Goal: Information Seeking & Learning: Learn about a topic

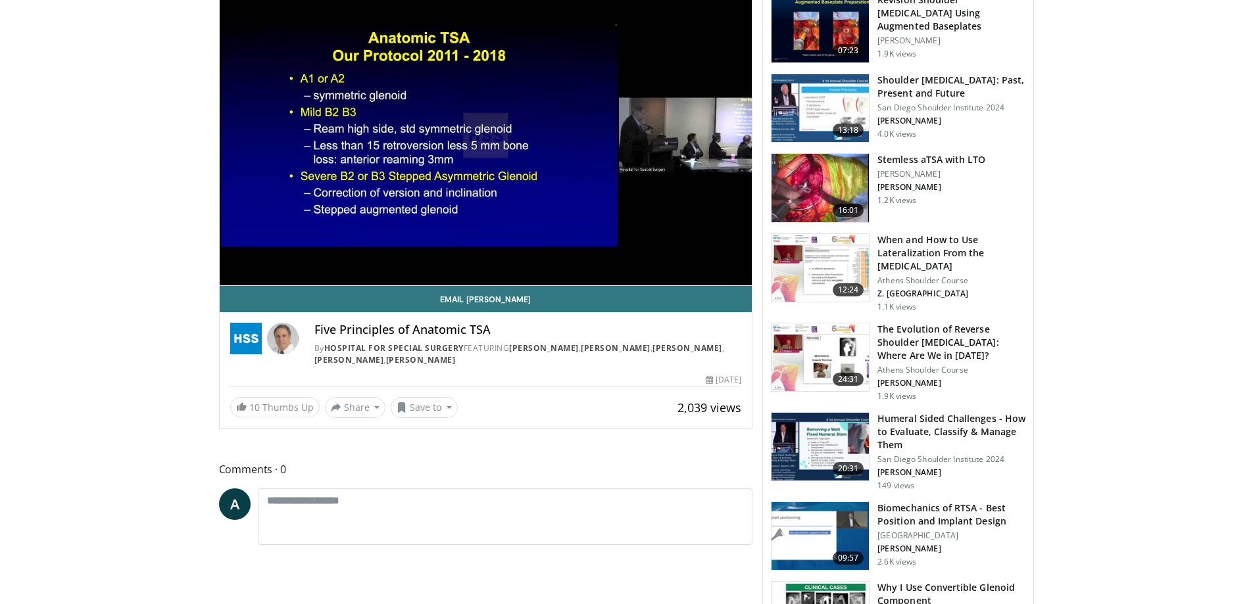
scroll to position [395, 0]
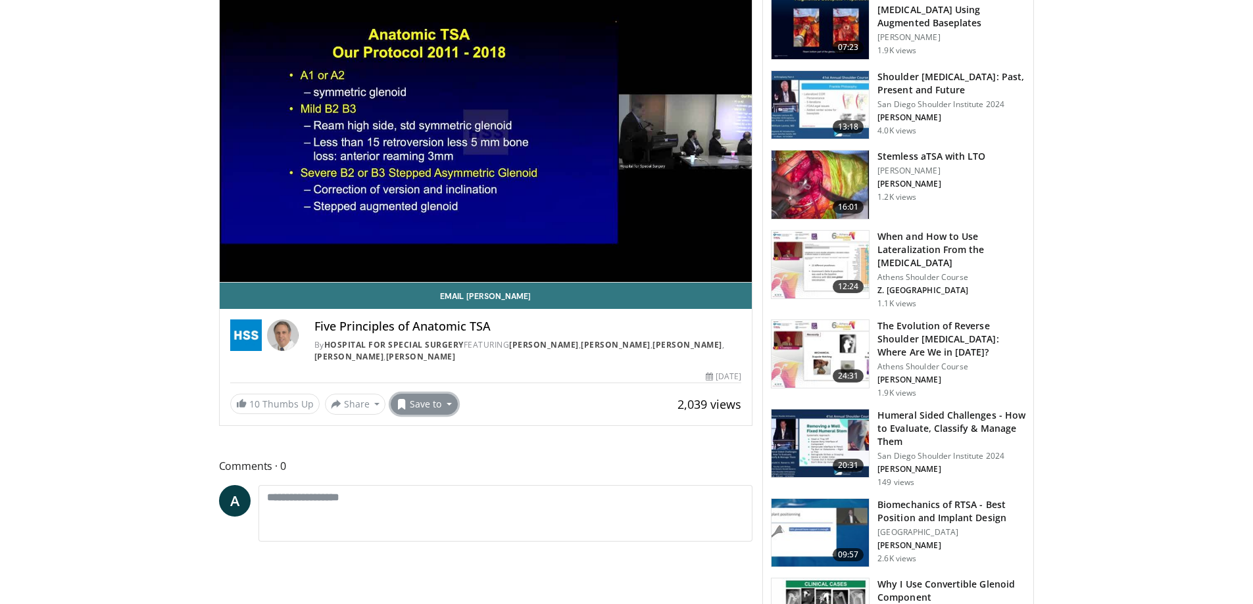
click at [429, 409] on button "Save to" at bounding box center [424, 404] width 67 height 21
click at [431, 431] on span "Add to Favorites" at bounding box center [447, 432] width 81 height 14
click at [431, 431] on div "**********" at bounding box center [491, 488] width 544 height 1013
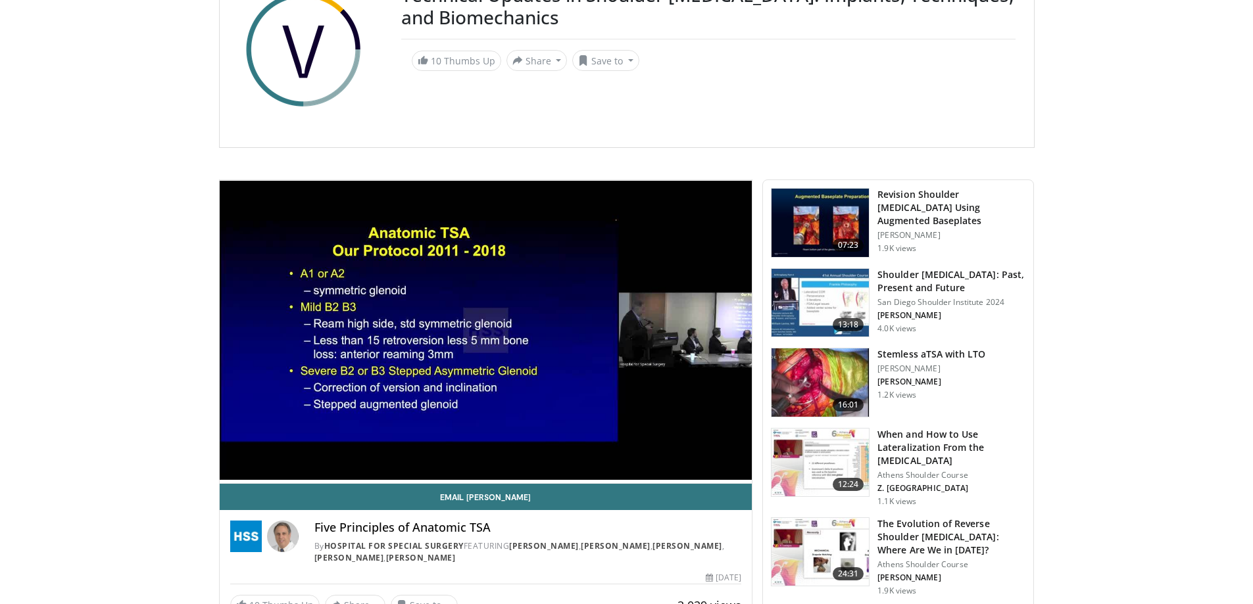
scroll to position [197, 0]
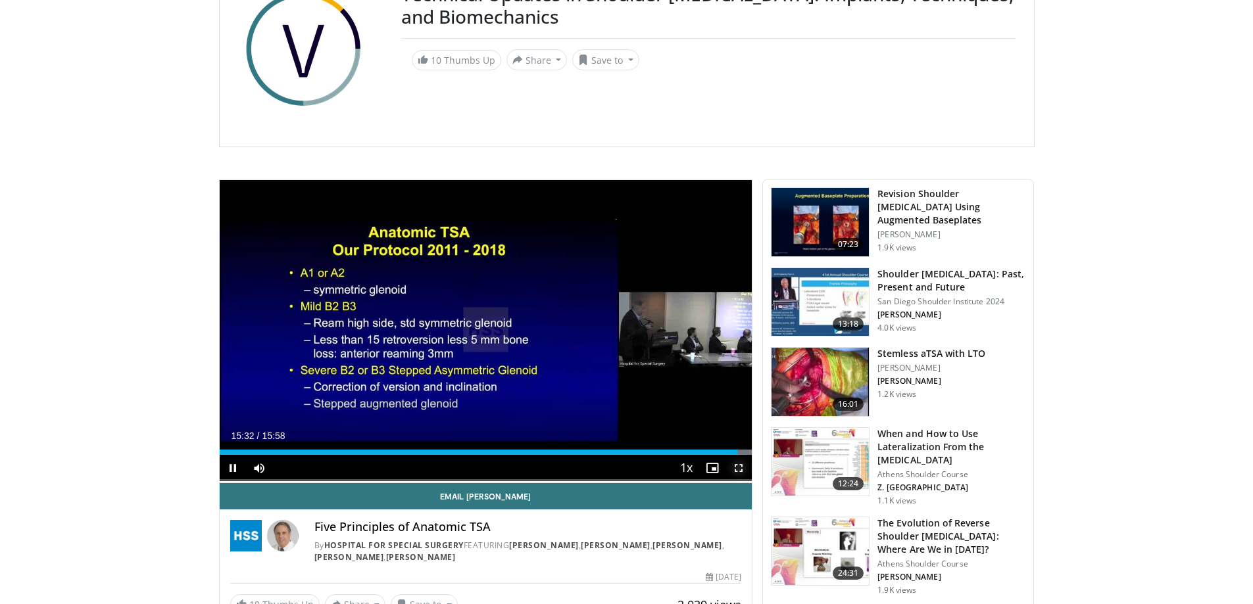
click at [742, 466] on span "Video Player" at bounding box center [738, 468] width 26 height 26
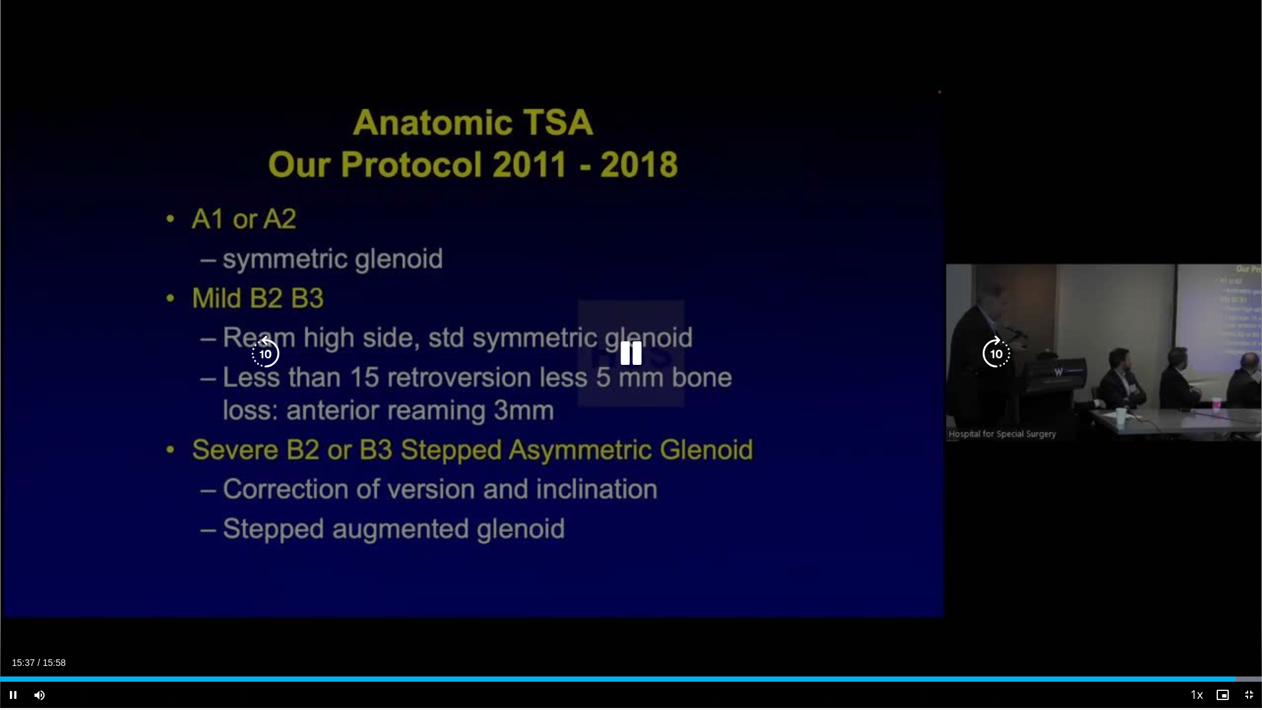
click at [0, 604] on video-js "**********" at bounding box center [631, 355] width 1262 height 710
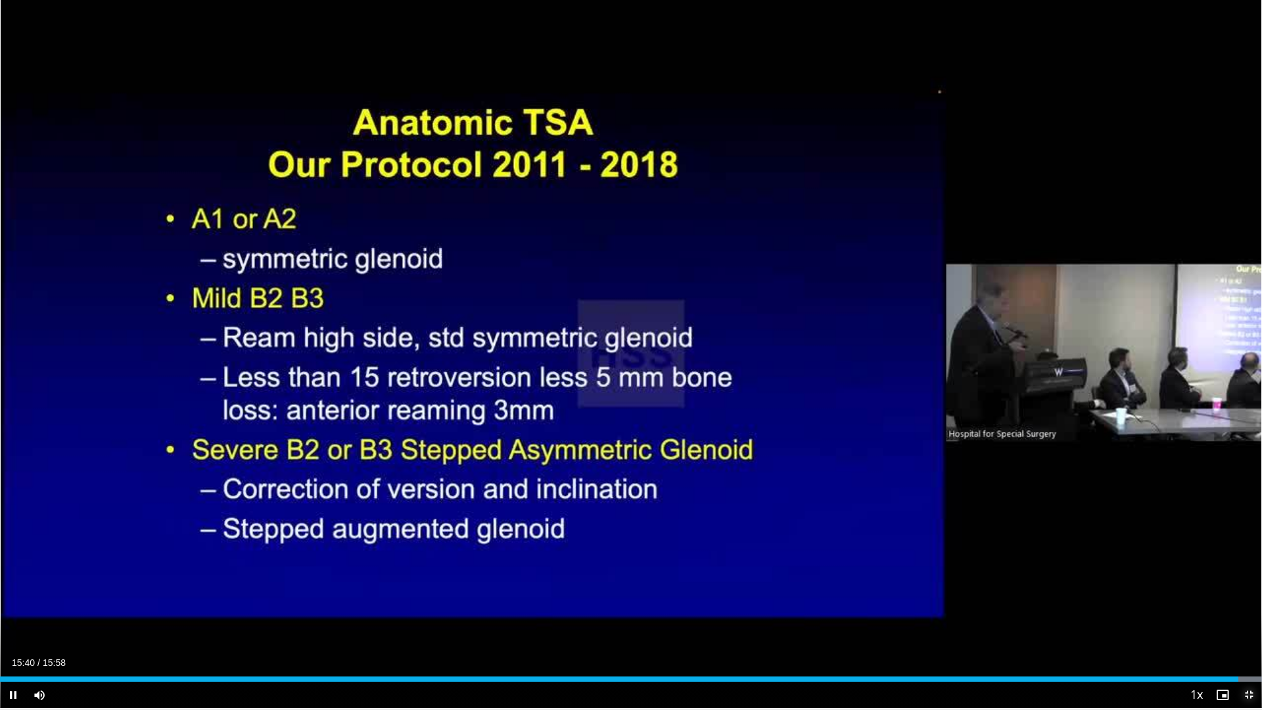
click at [1247, 604] on span "Video Player" at bounding box center [1249, 695] width 26 height 26
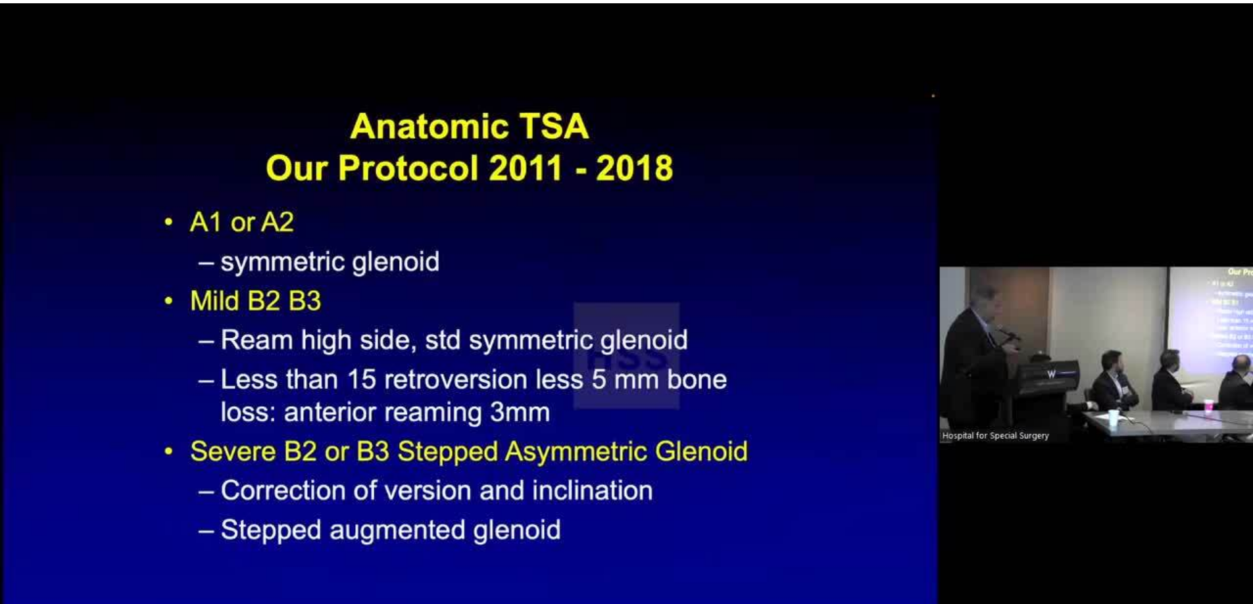
scroll to position [329, 0]
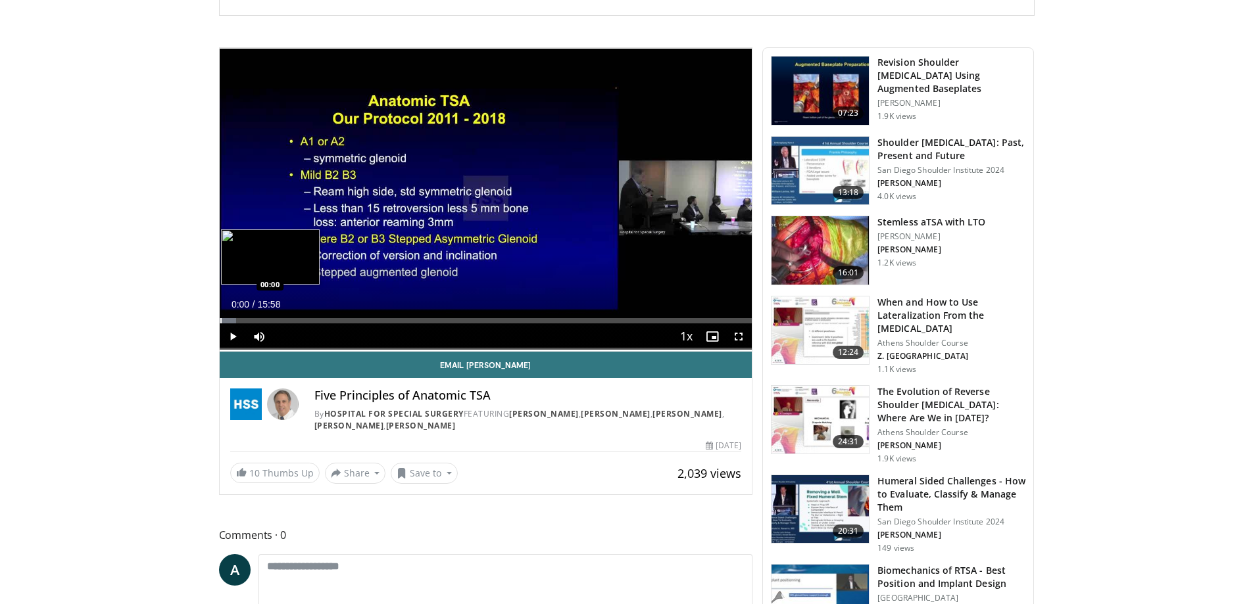
click at [220, 321] on div "Progress Bar" at bounding box center [220, 320] width 1 height 5
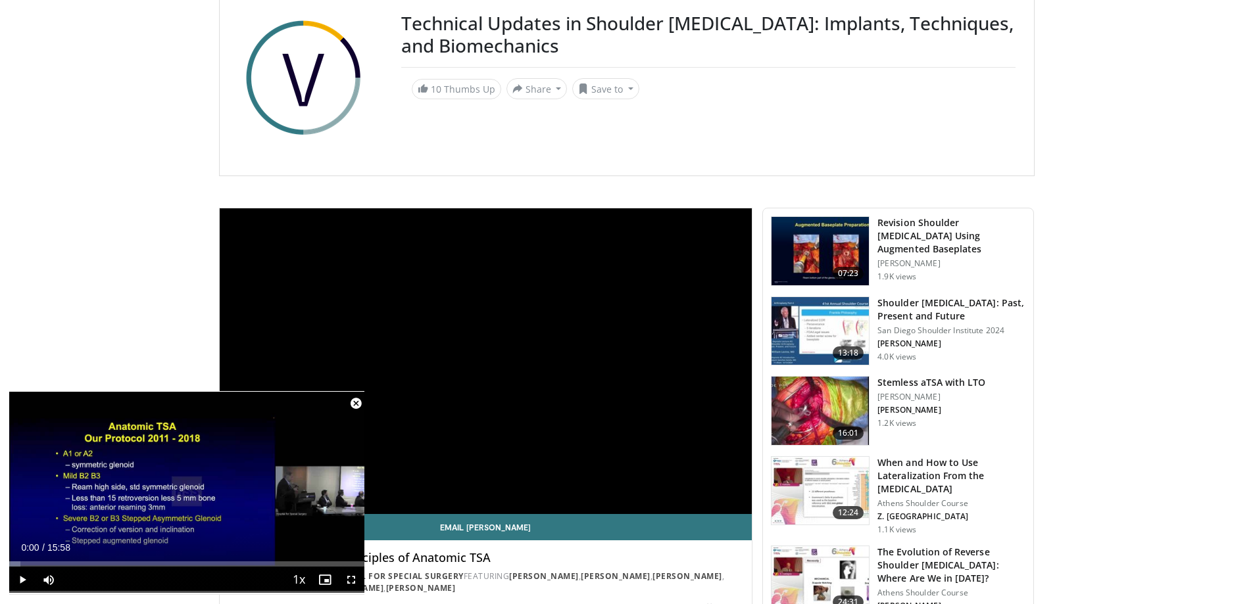
scroll to position [0, 0]
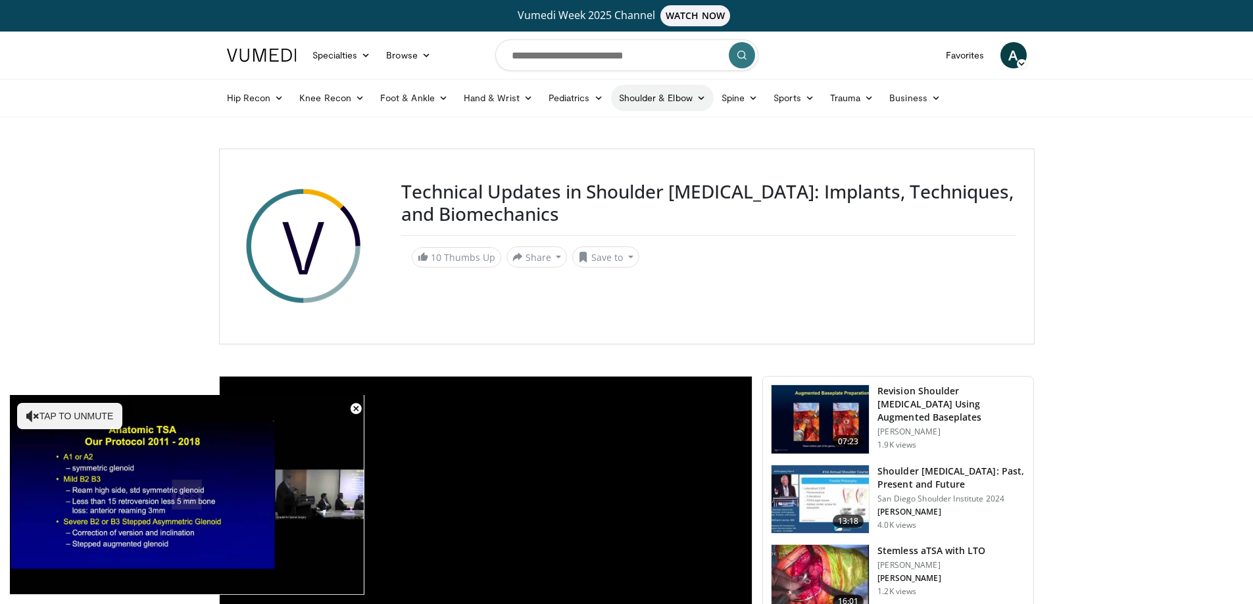
click at [667, 95] on link "Shoulder & Elbow" at bounding box center [662, 98] width 103 height 26
click at [604, 148] on link "Shoulder" at bounding box center [634, 149] width 156 height 21
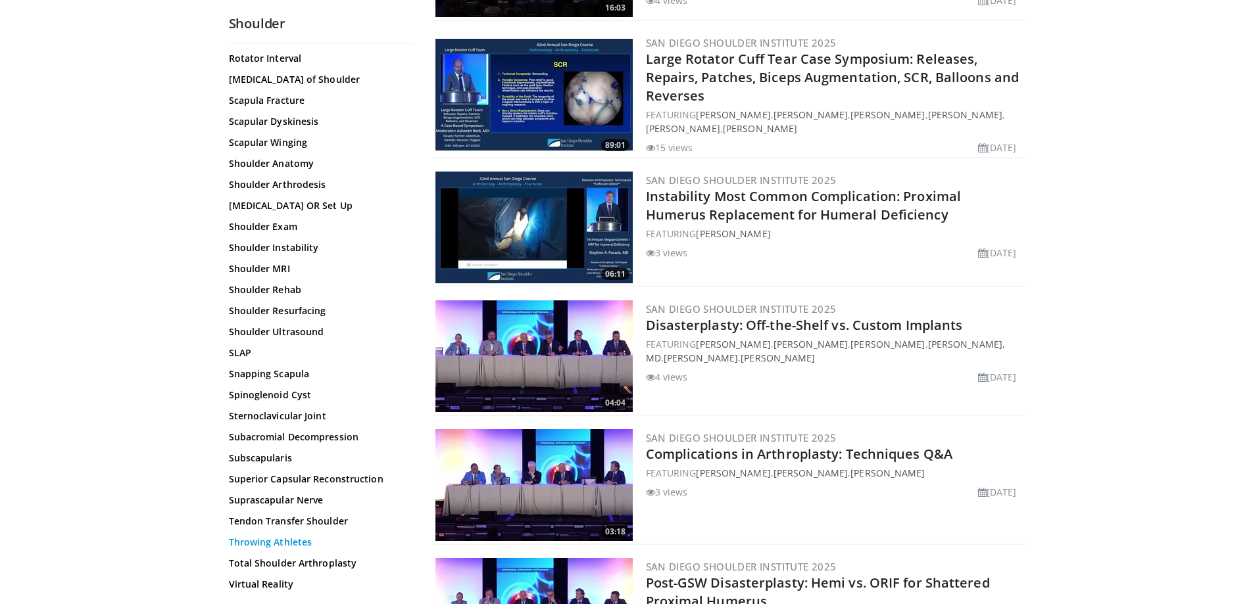
scroll to position [2236, 0]
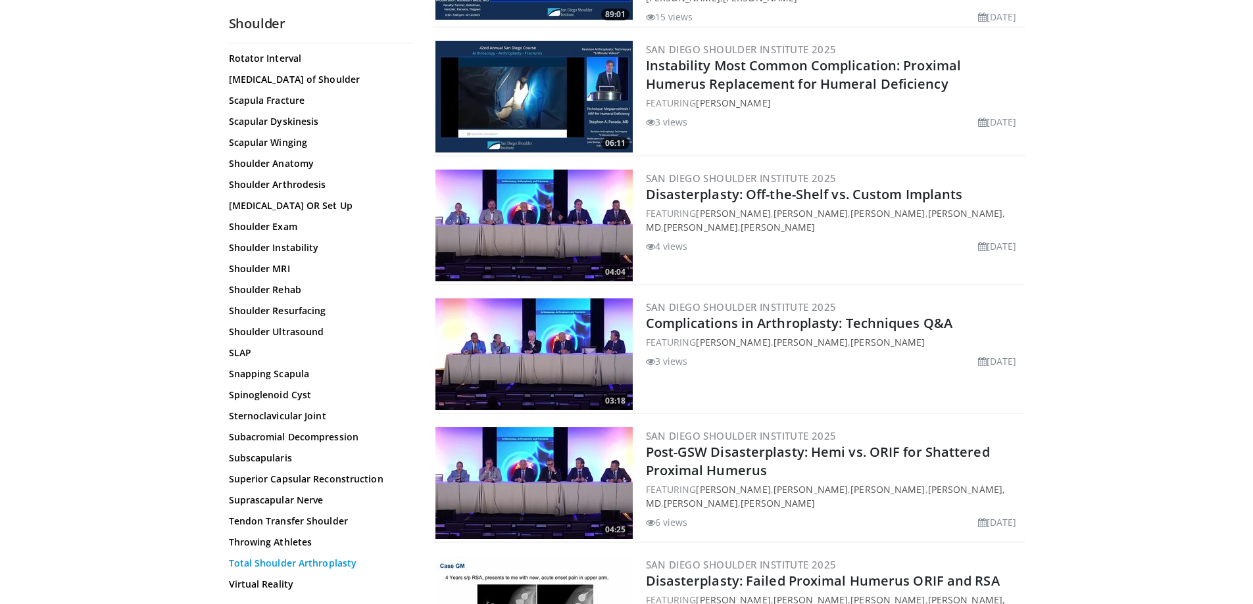
click at [318, 563] on link "Total Shoulder Arthroplasty" at bounding box center [318, 563] width 178 height 13
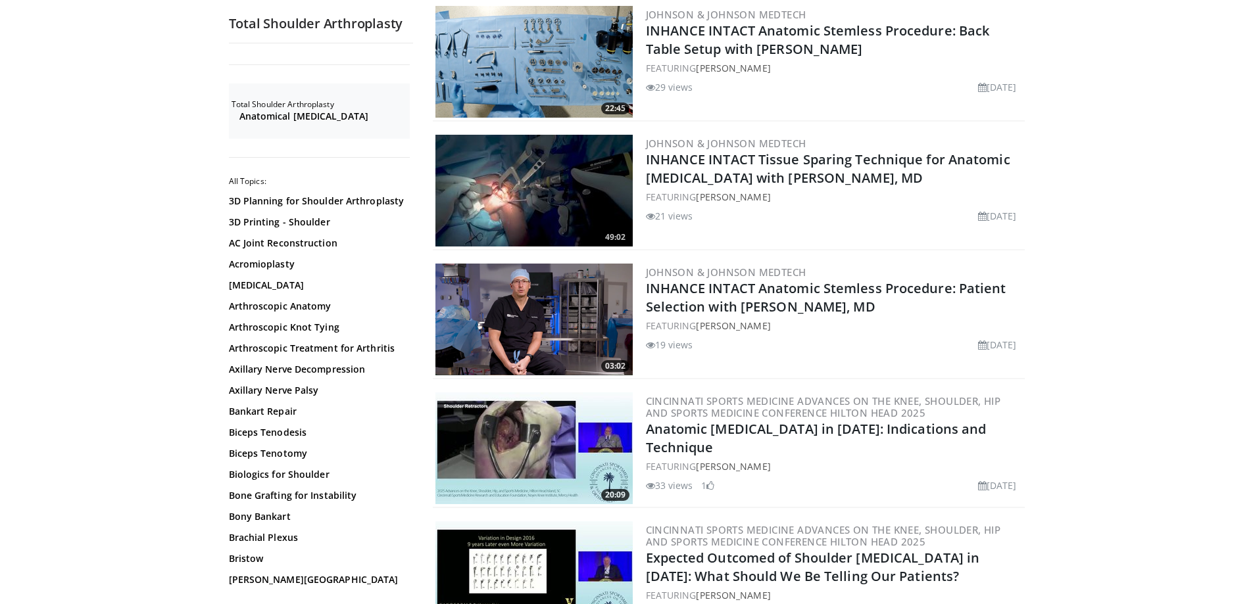
scroll to position [986, 0]
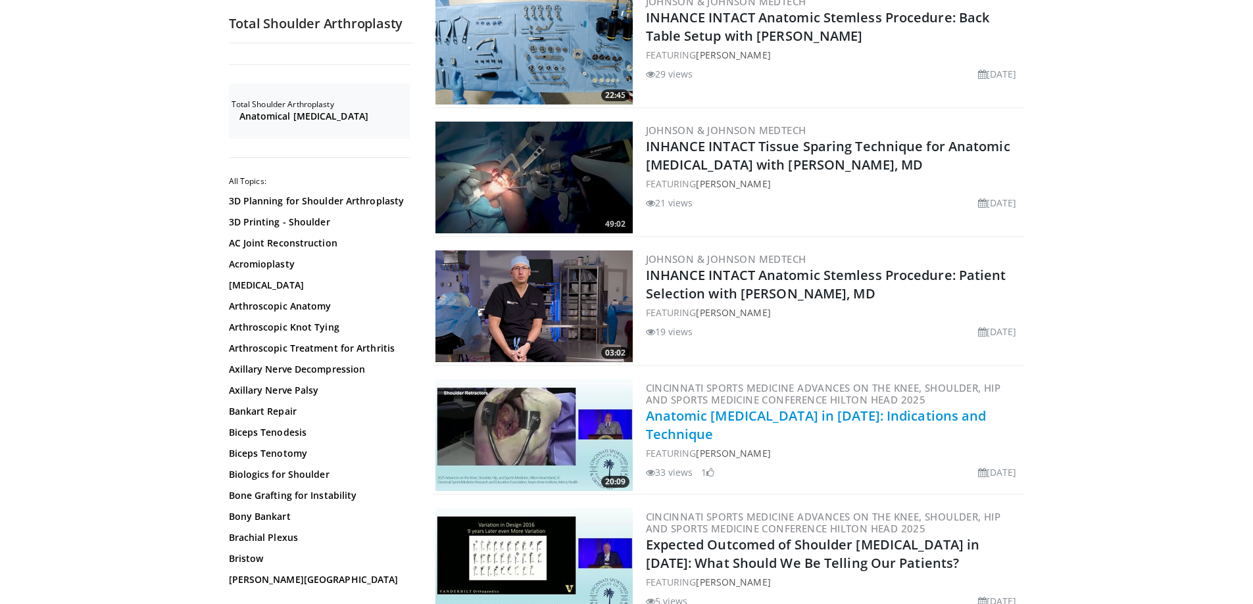
click at [755, 407] on link "Anatomic [MEDICAL_DATA] in [DATE]: Indications and Technique" at bounding box center [816, 425] width 341 height 36
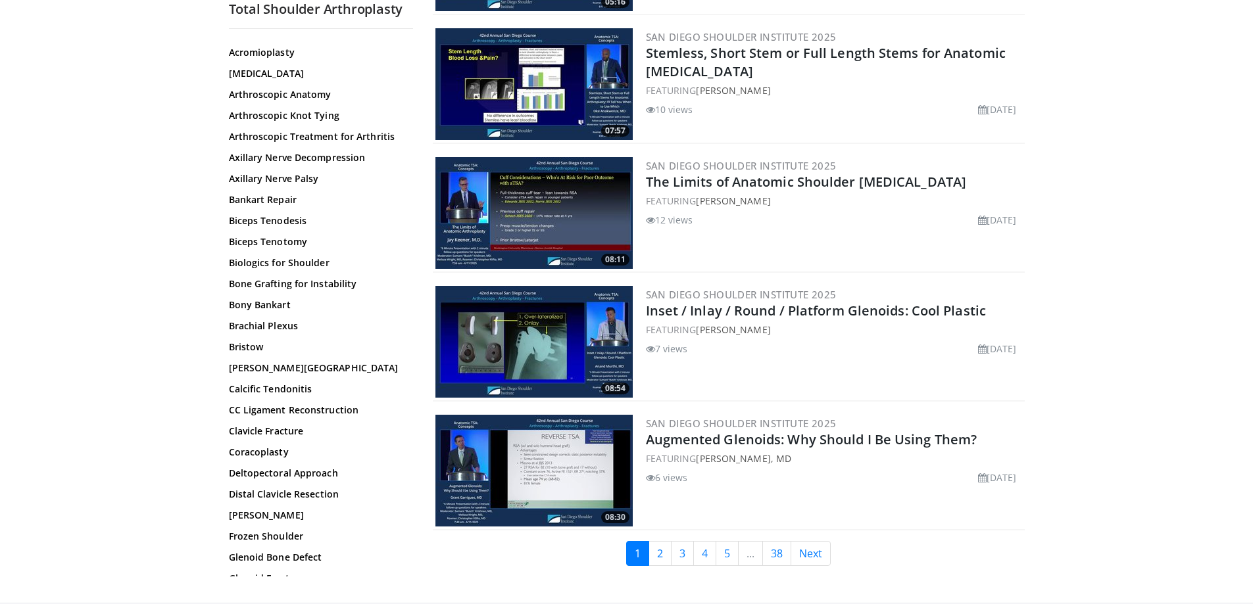
scroll to position [3025, 0]
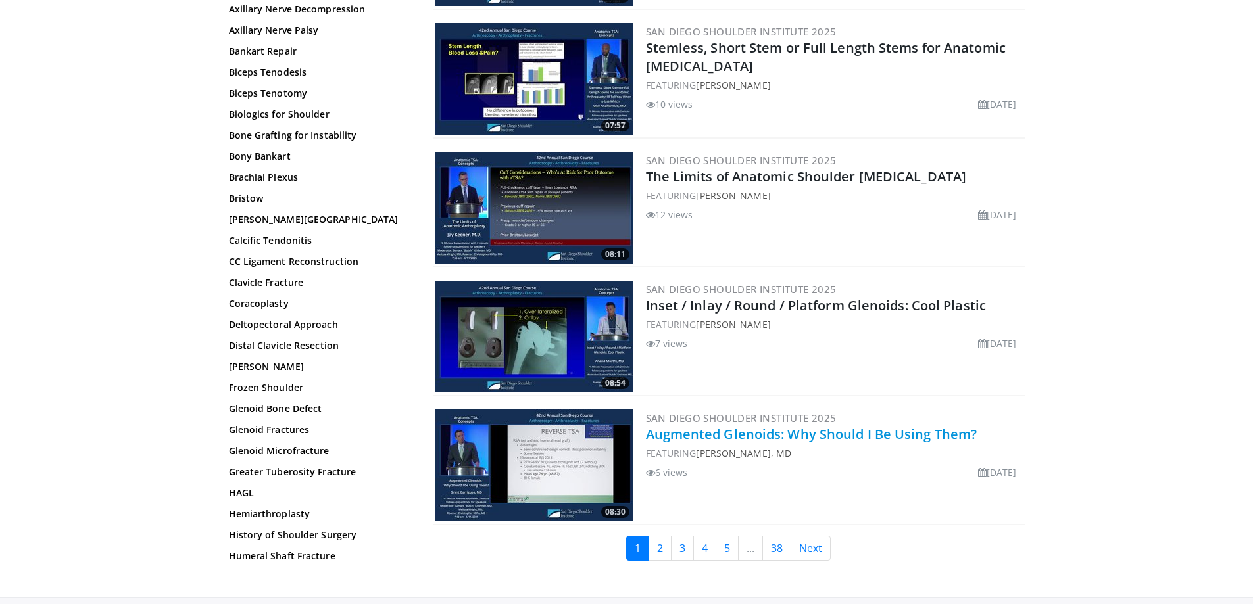
click at [759, 425] on link "Augmented Glenoids: Why Should I Be Using Them?" at bounding box center [811, 434] width 331 height 18
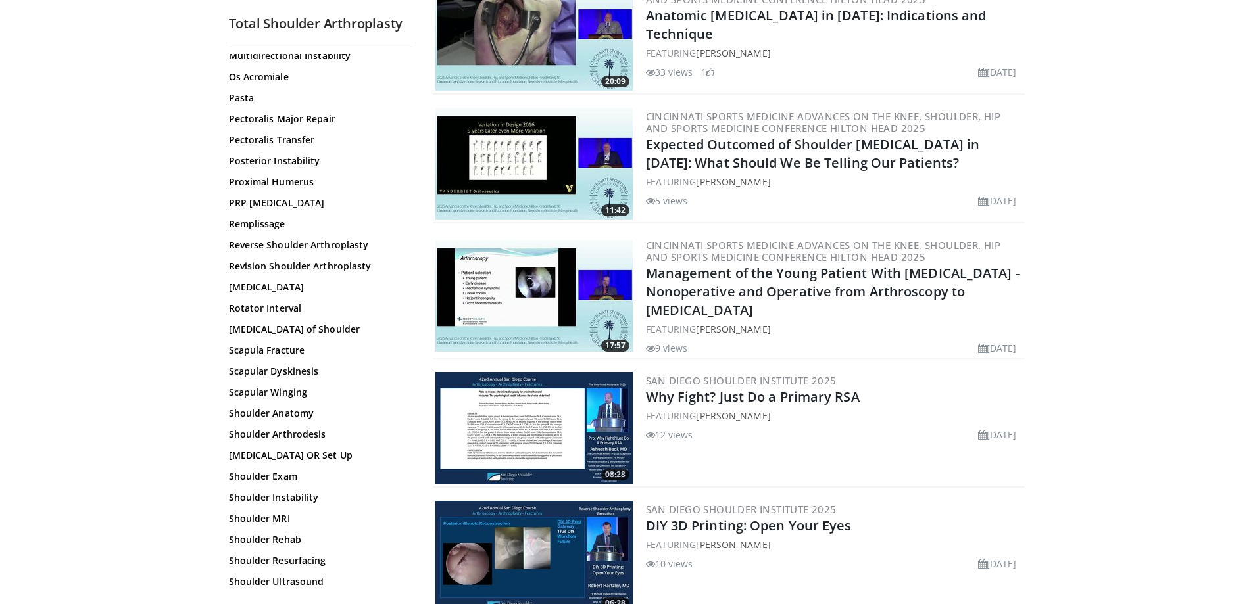
scroll to position [1381, 0]
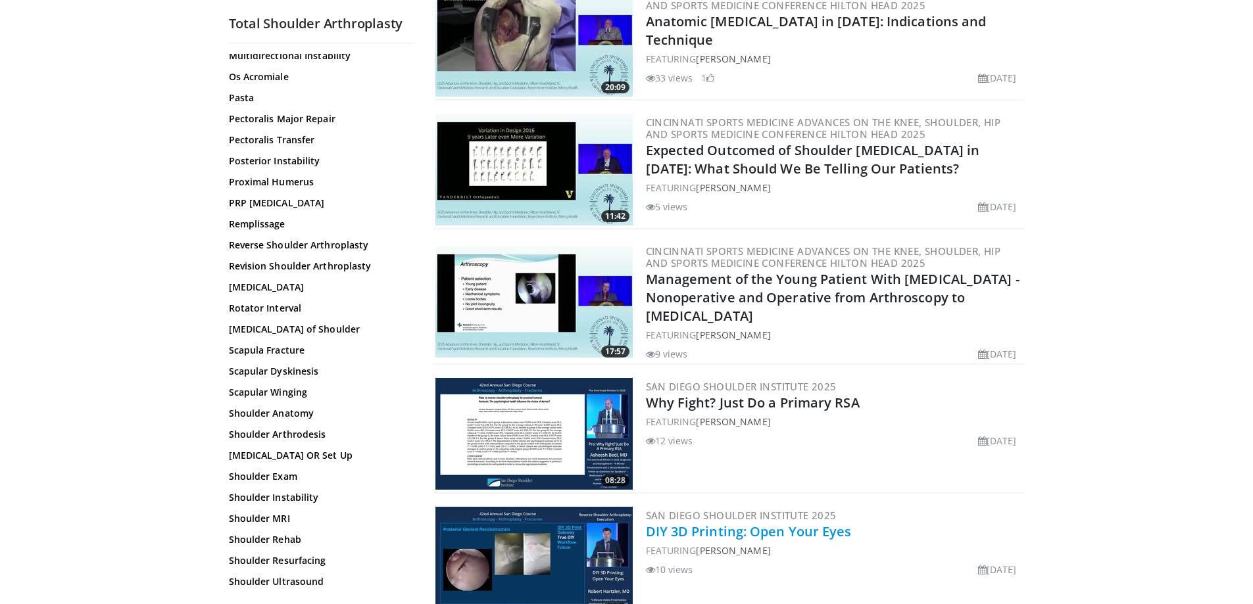
click at [726, 523] on link "DIY 3D Printing: Open Your Eyes" at bounding box center [749, 532] width 206 height 18
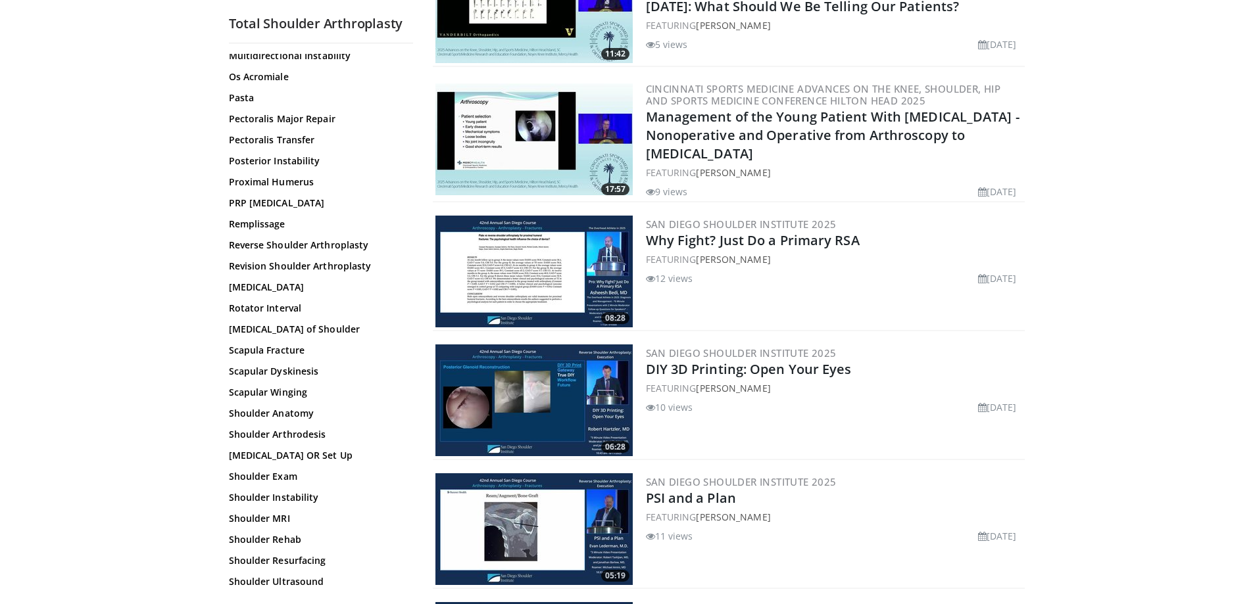
scroll to position [1578, 0]
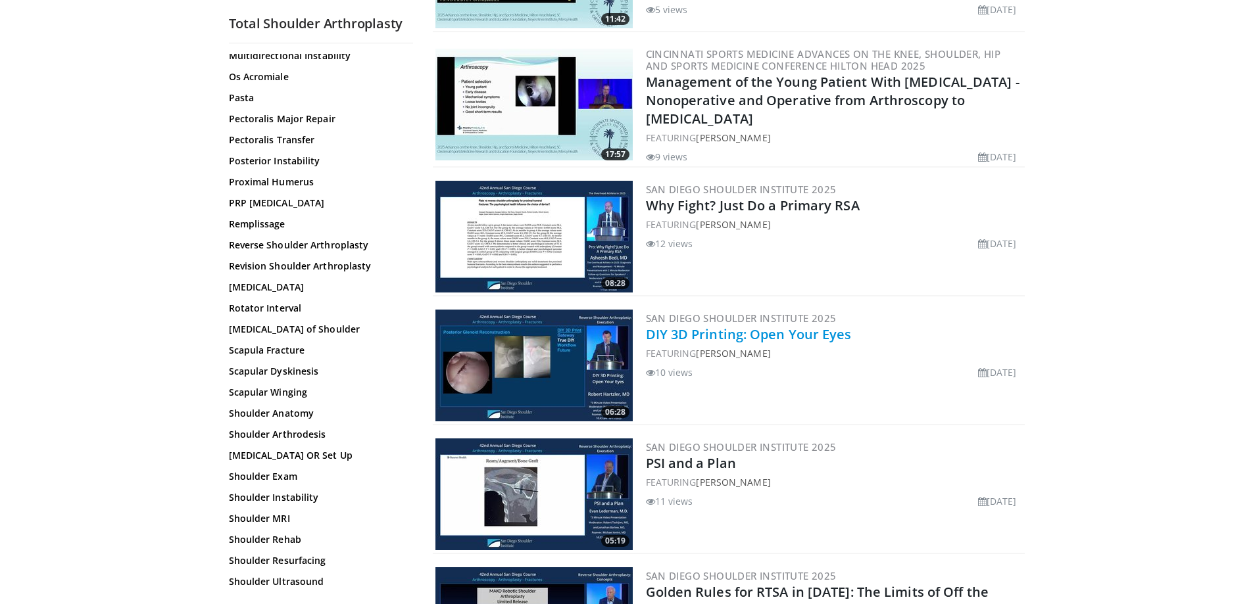
click at [703, 325] on link "DIY 3D Printing: Open Your Eyes" at bounding box center [749, 334] width 206 height 18
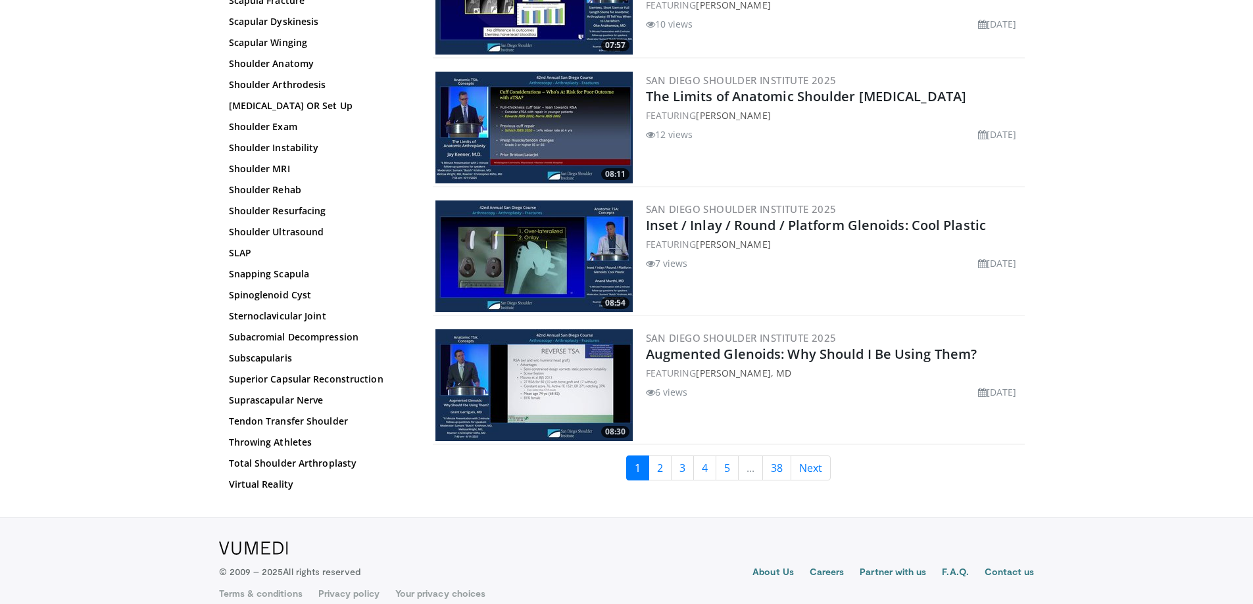
scroll to position [536, 0]
click at [658, 456] on link "2" at bounding box center [659, 468] width 23 height 25
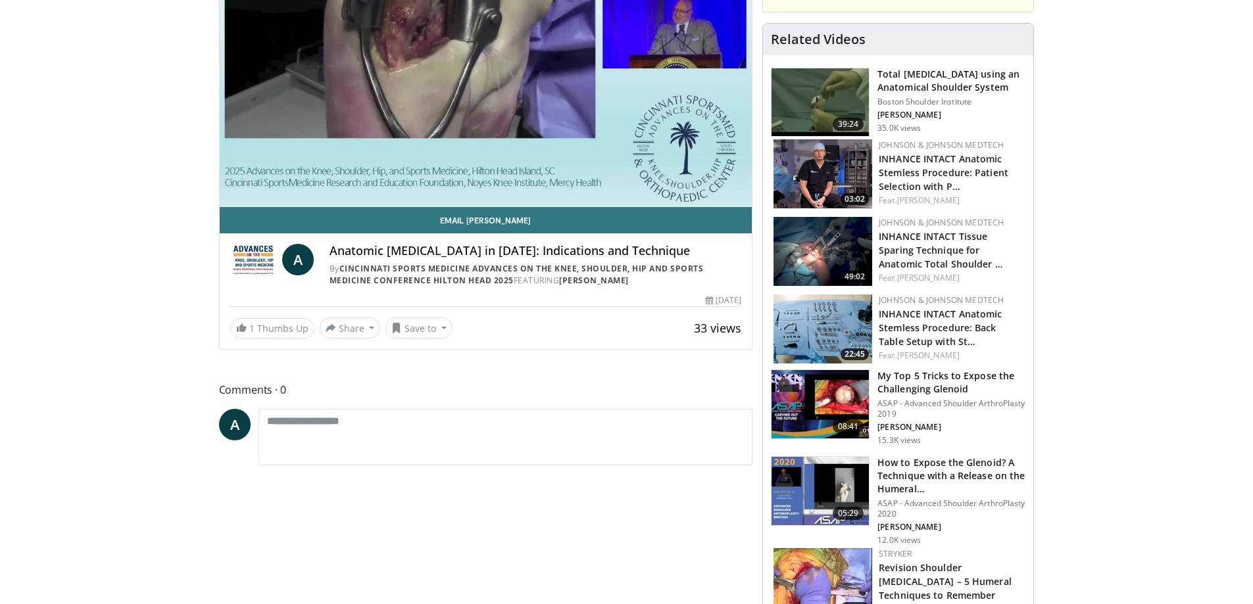
scroll to position [263, 0]
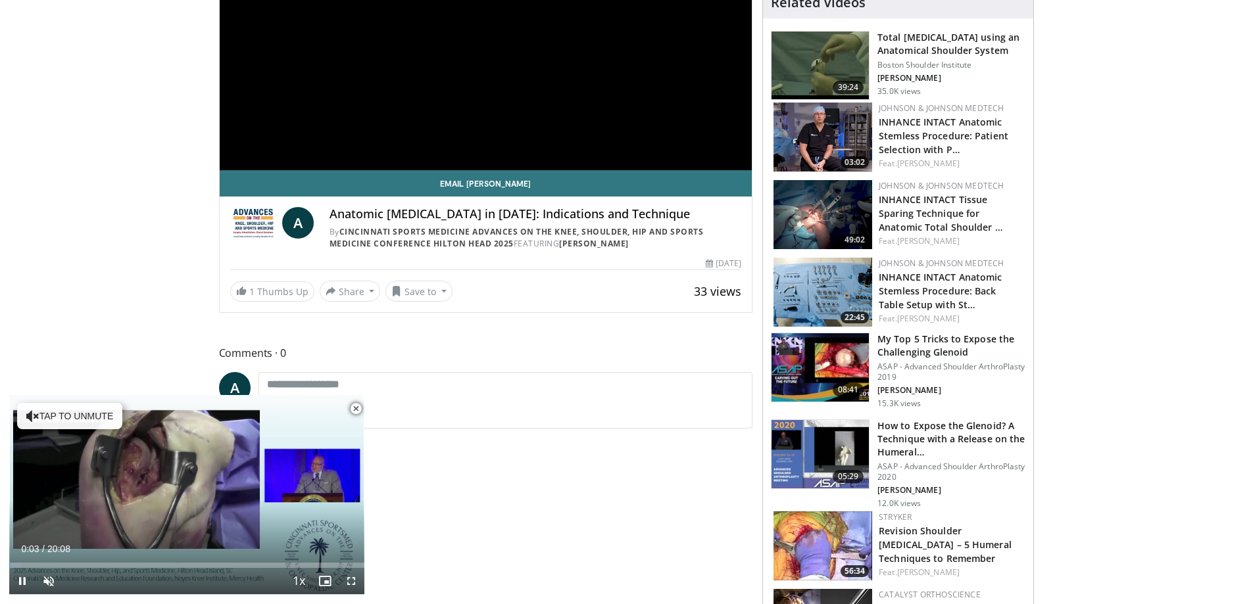
click at [357, 413] on span "Video Player" at bounding box center [356, 409] width 26 height 26
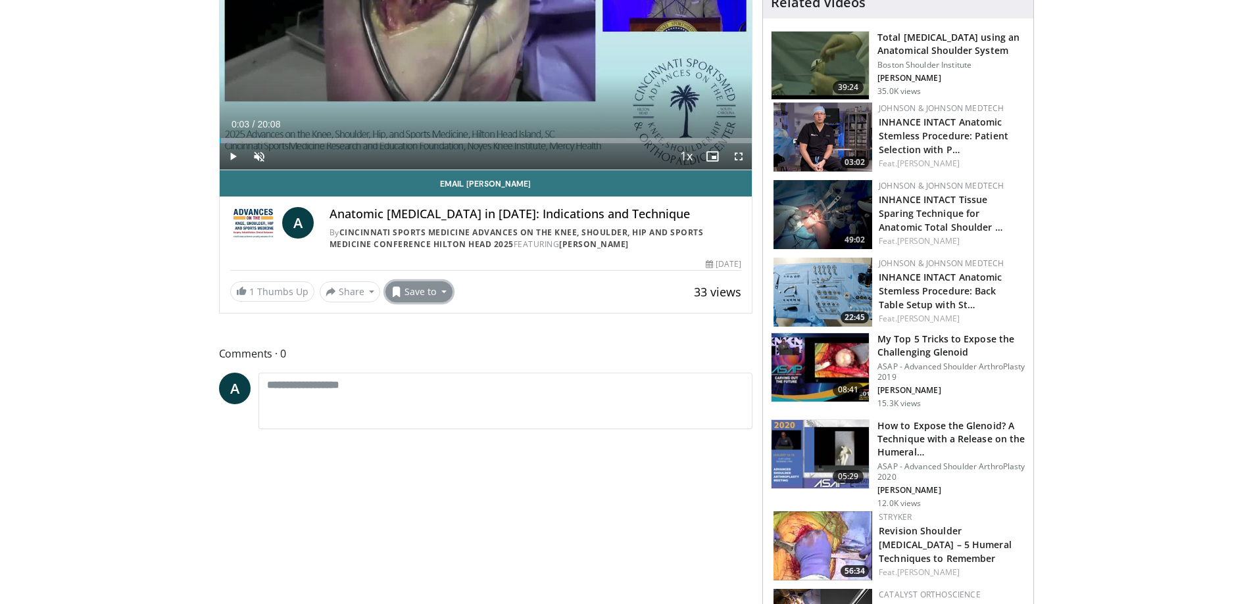
click at [428, 291] on button "Save to" at bounding box center [418, 291] width 67 height 21
click at [430, 322] on span "Add to Favorites" at bounding box center [442, 320] width 81 height 14
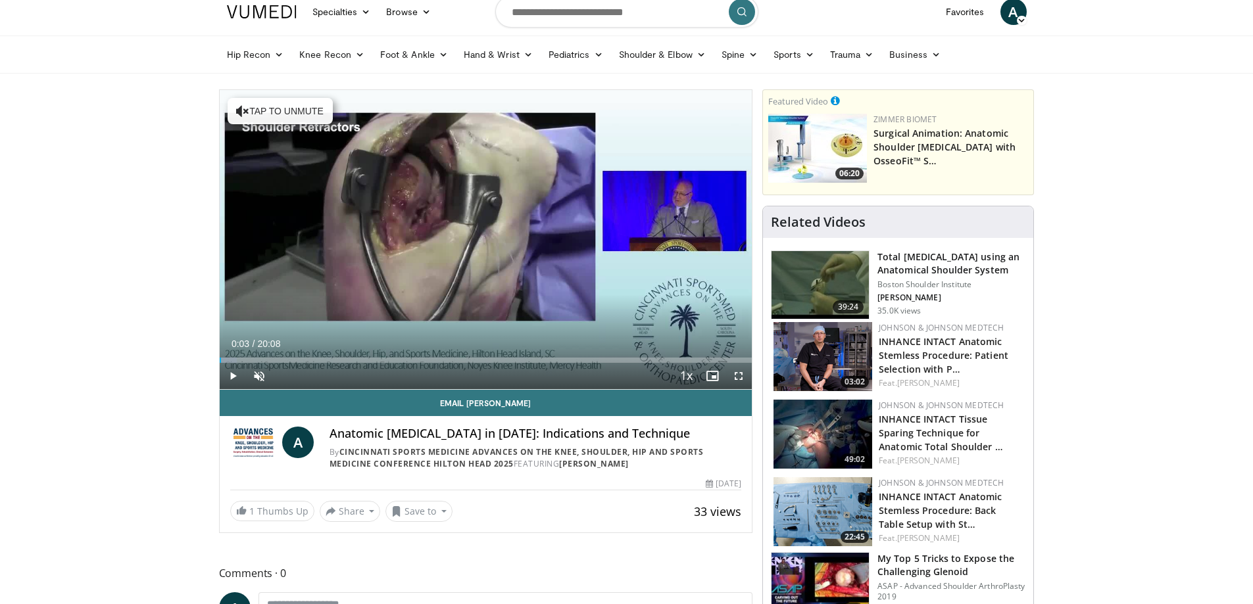
scroll to position [0, 0]
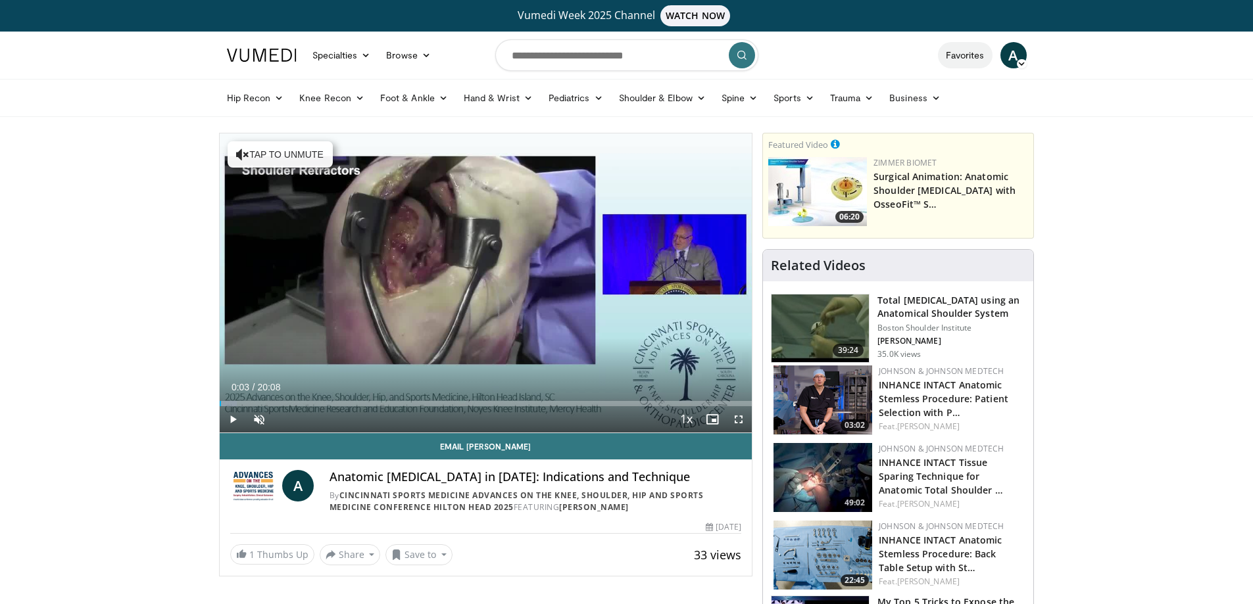
click at [966, 57] on link "Favorites" at bounding box center [965, 55] width 55 height 26
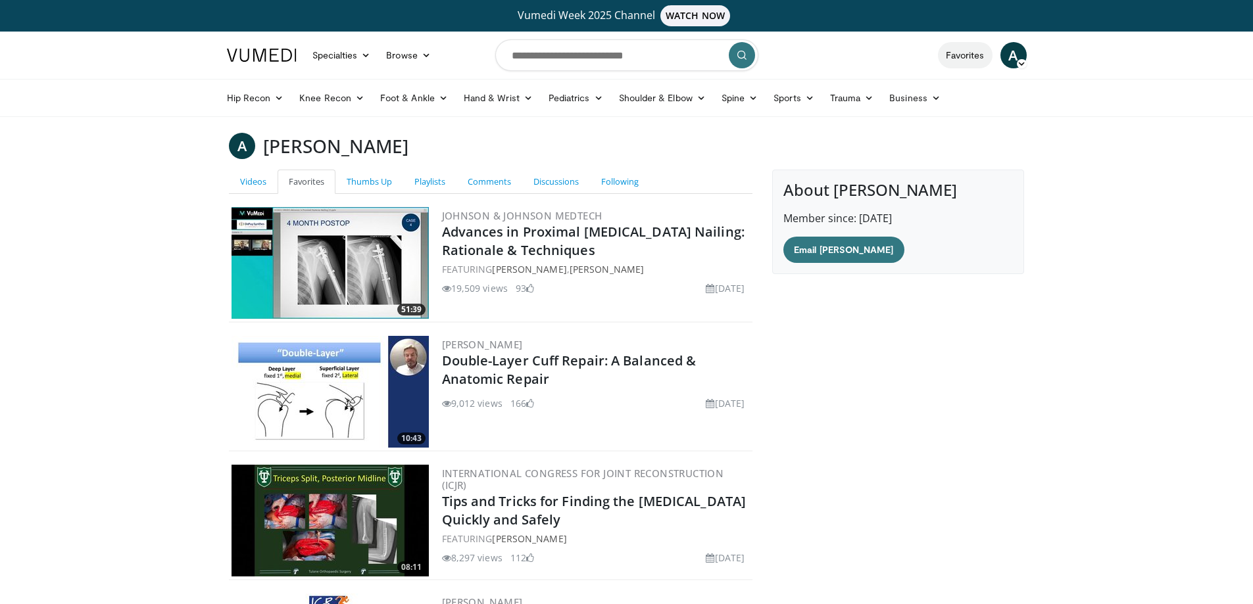
click at [965, 53] on link "Favorites" at bounding box center [965, 55] width 55 height 26
click at [1017, 55] on span "A" at bounding box center [1013, 55] width 26 height 26
click at [979, 52] on link "Favorites" at bounding box center [965, 55] width 55 height 26
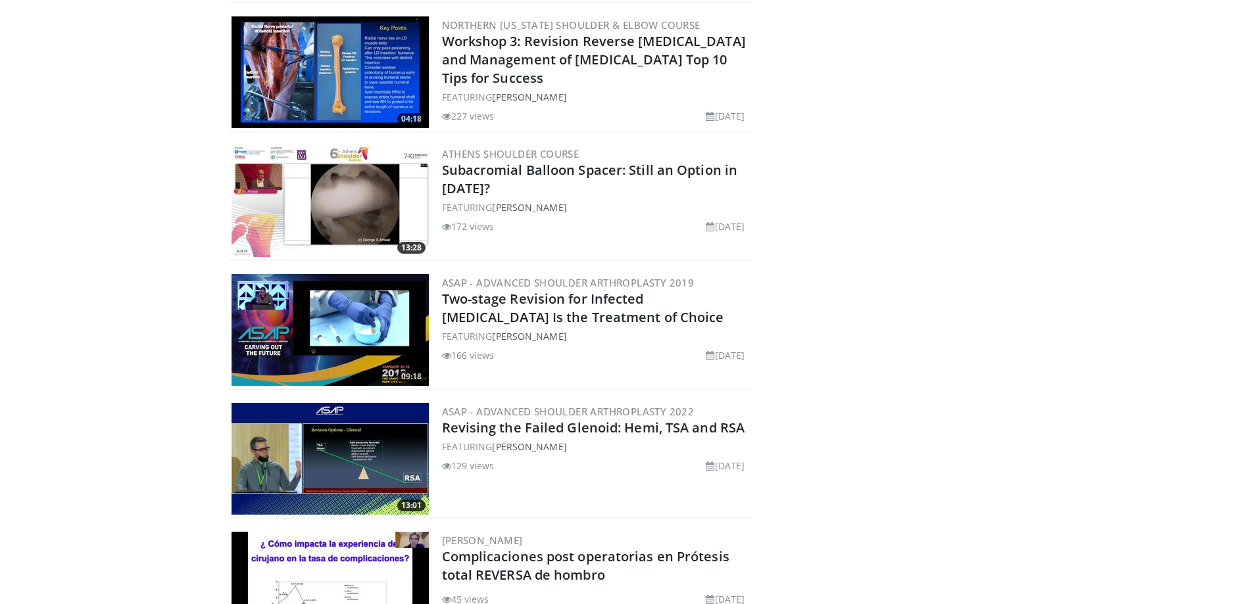
scroll to position [8079, 0]
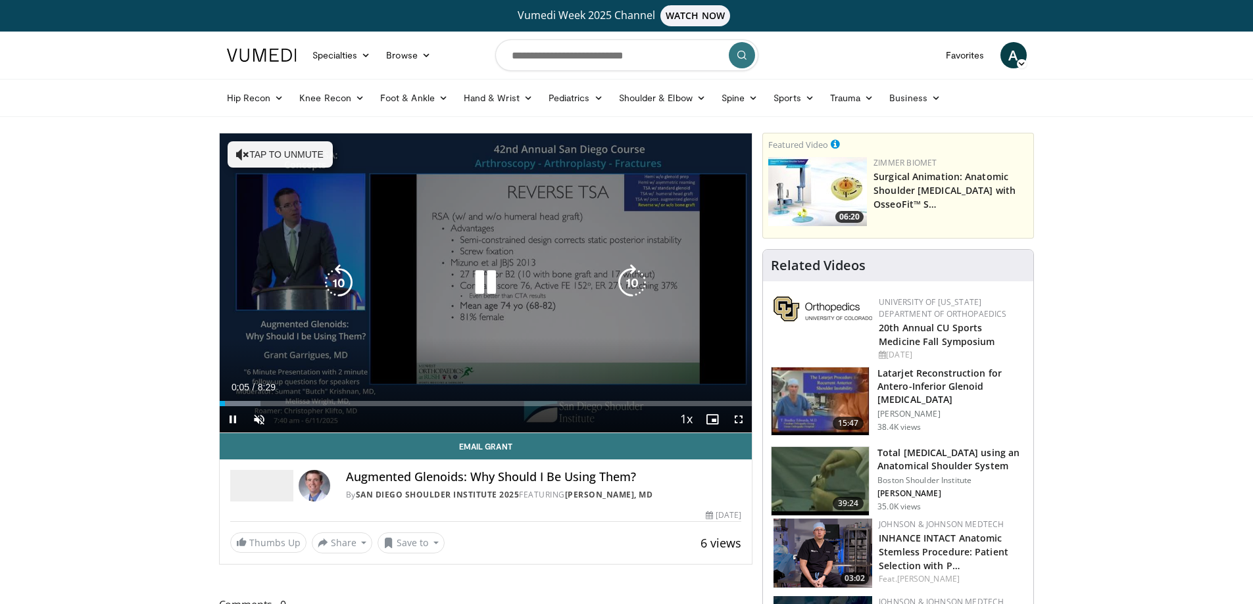
click at [242, 151] on icon "Video Player" at bounding box center [242, 154] width 13 height 13
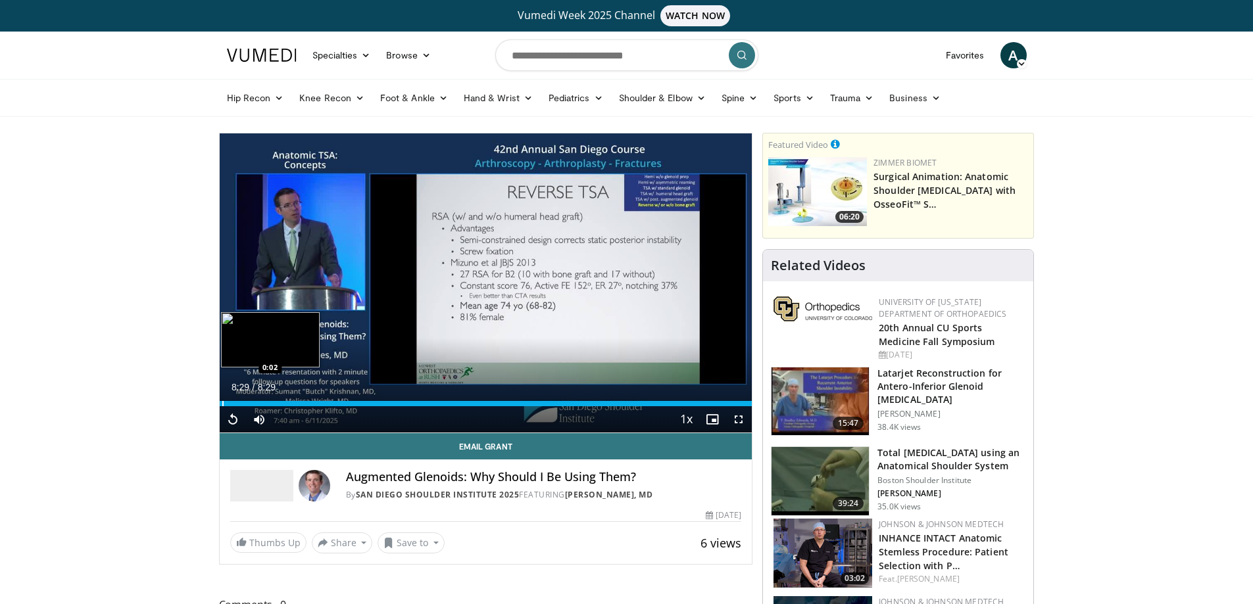
click at [222, 401] on div "Progress Bar" at bounding box center [222, 403] width 1 height 5
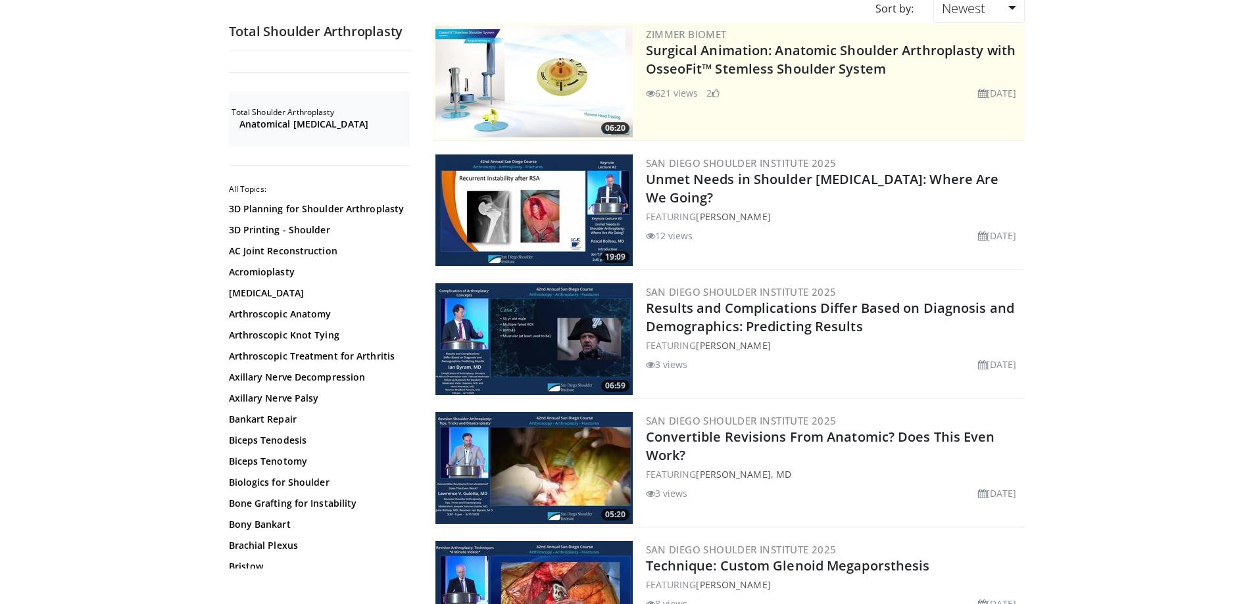
scroll to position [132, 0]
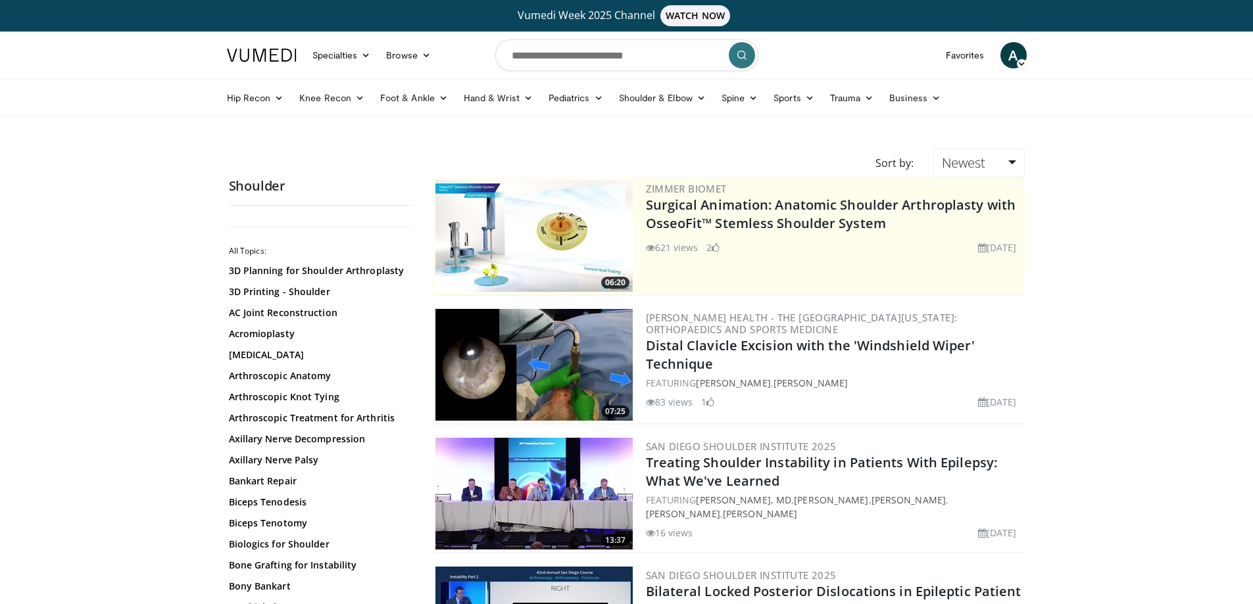
scroll to position [2236, 0]
